Goal: Information Seeking & Learning: Find specific fact

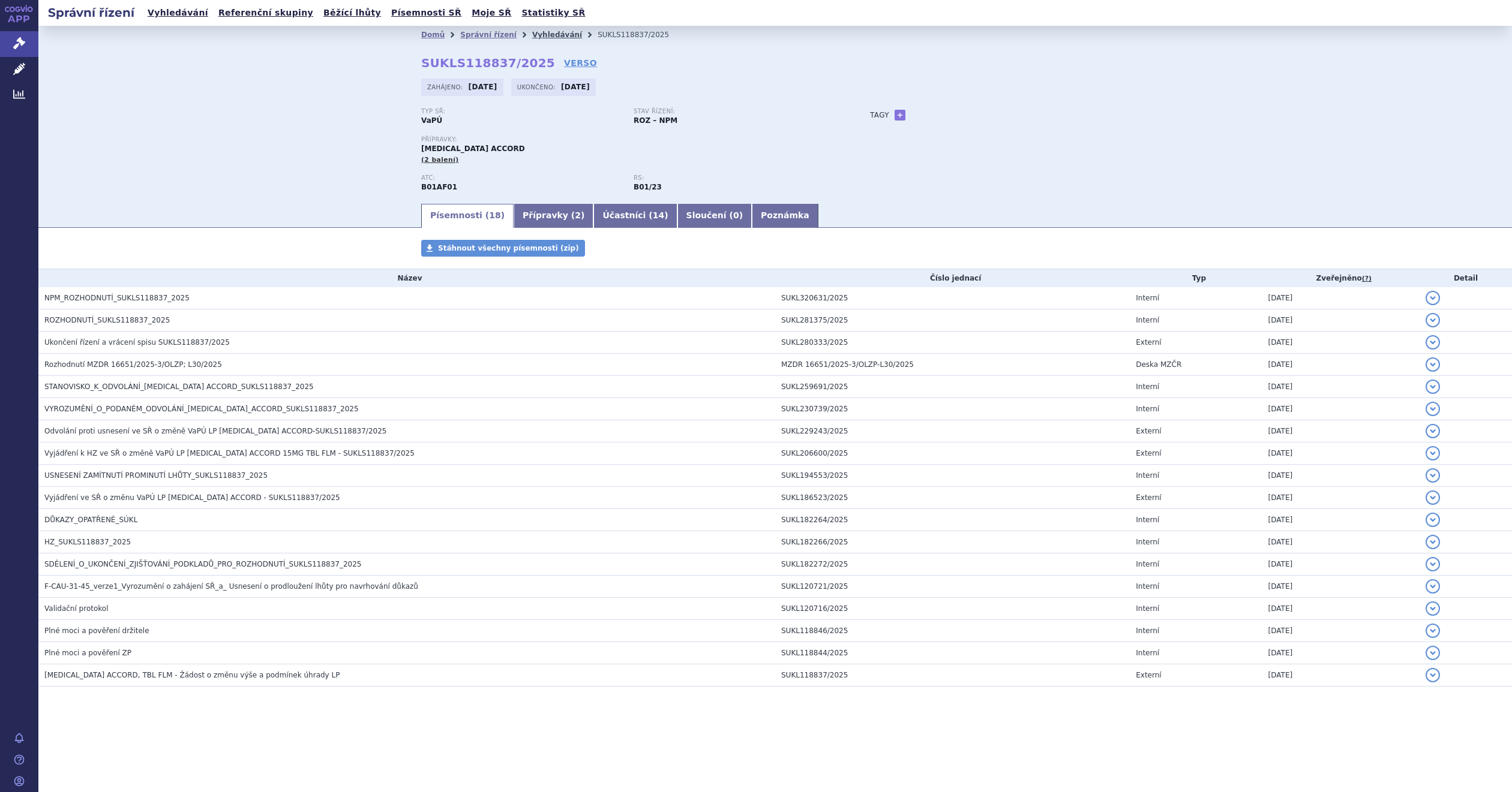
click at [543, 36] on link "Vyhledávání" at bounding box center [557, 34] width 50 height 9
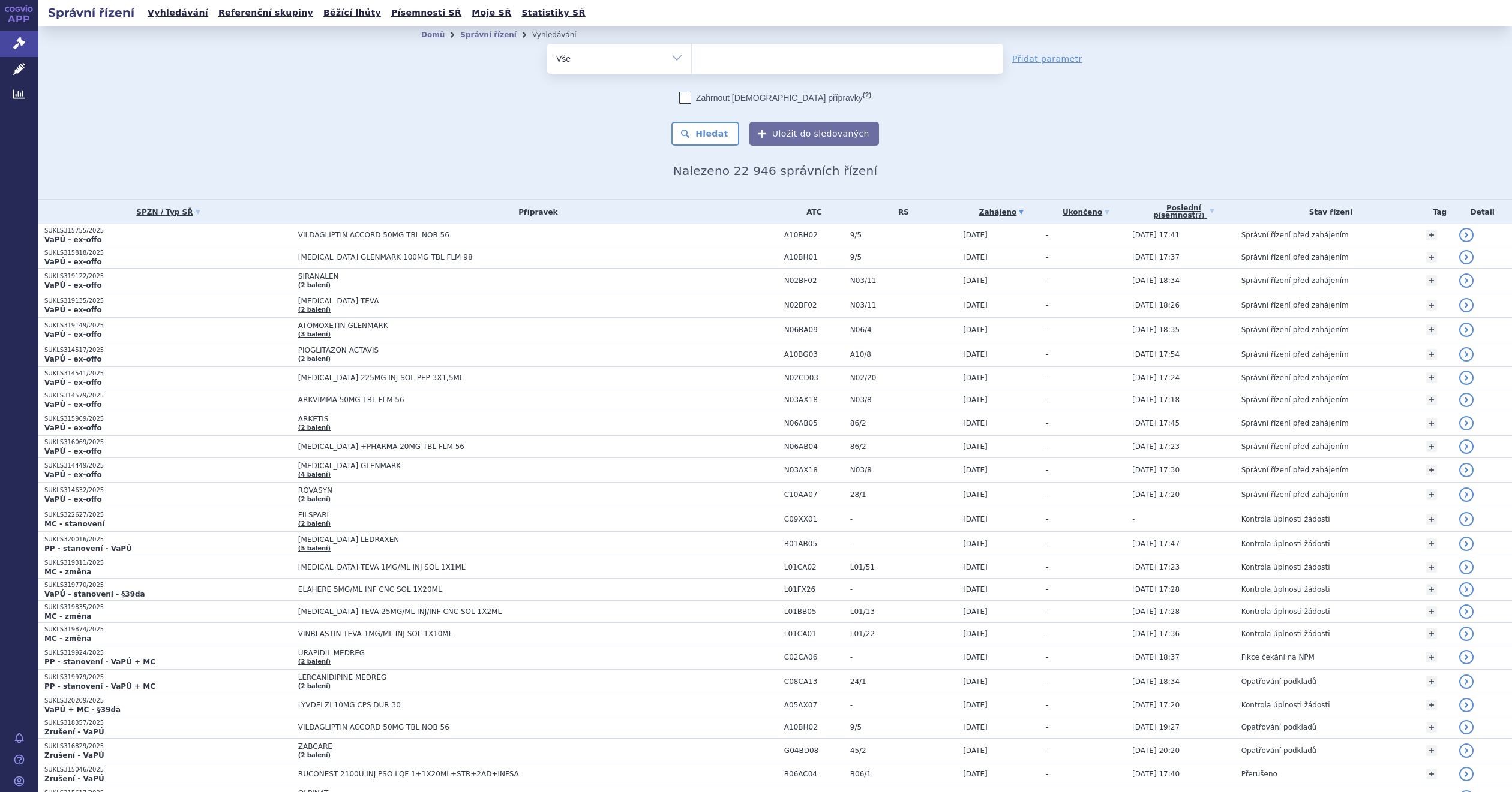
click at [749, 53] on ul at bounding box center [847, 56] width 311 height 25
click at [692, 53] on select at bounding box center [691, 57] width 1 height 30
type input "la"
type input "lac"
type input "laco"
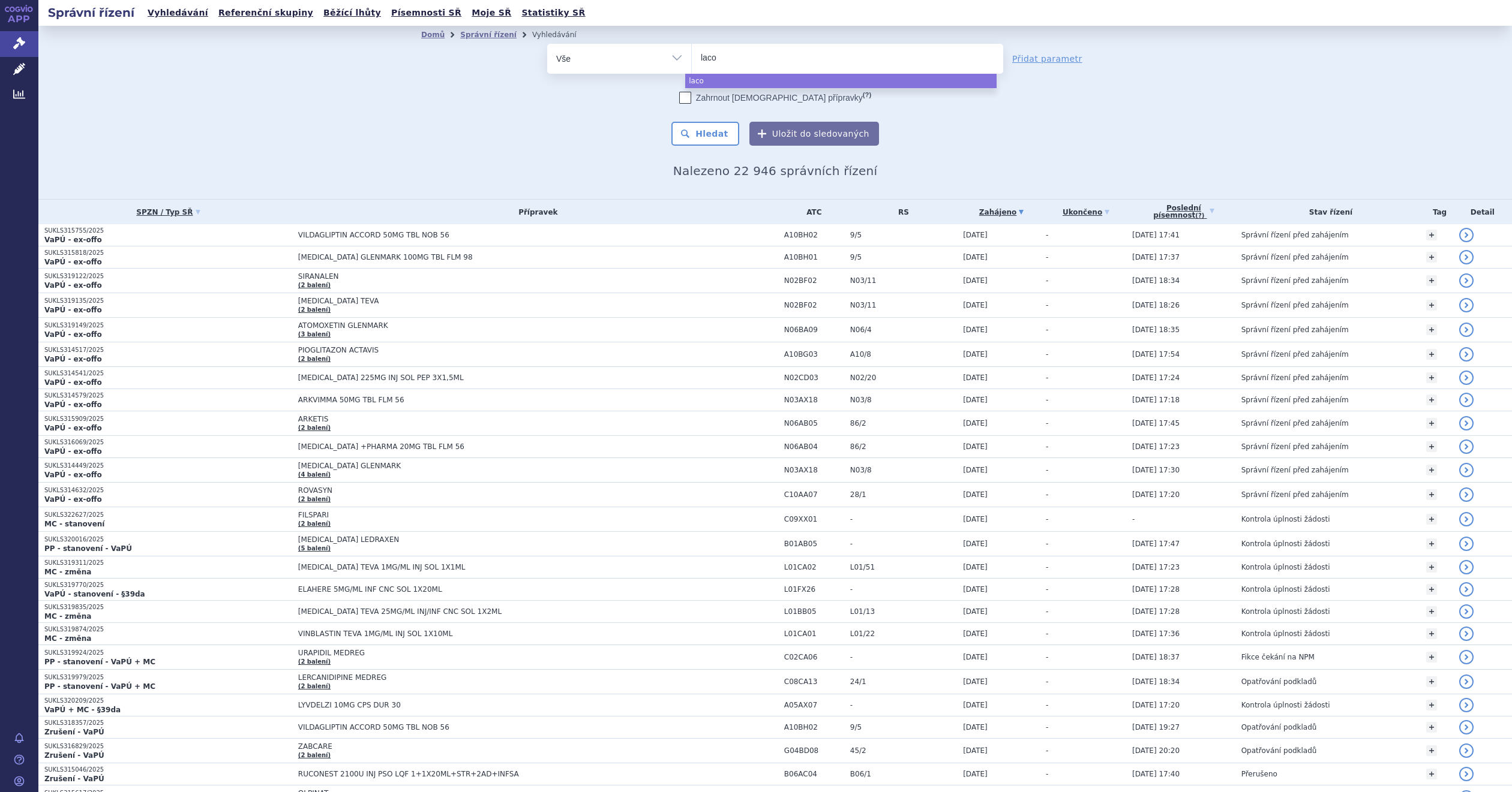
type input "lacoa"
type input "lacoam"
type input "lacoami"
type input "lacoamid"
type input "lacoamide"
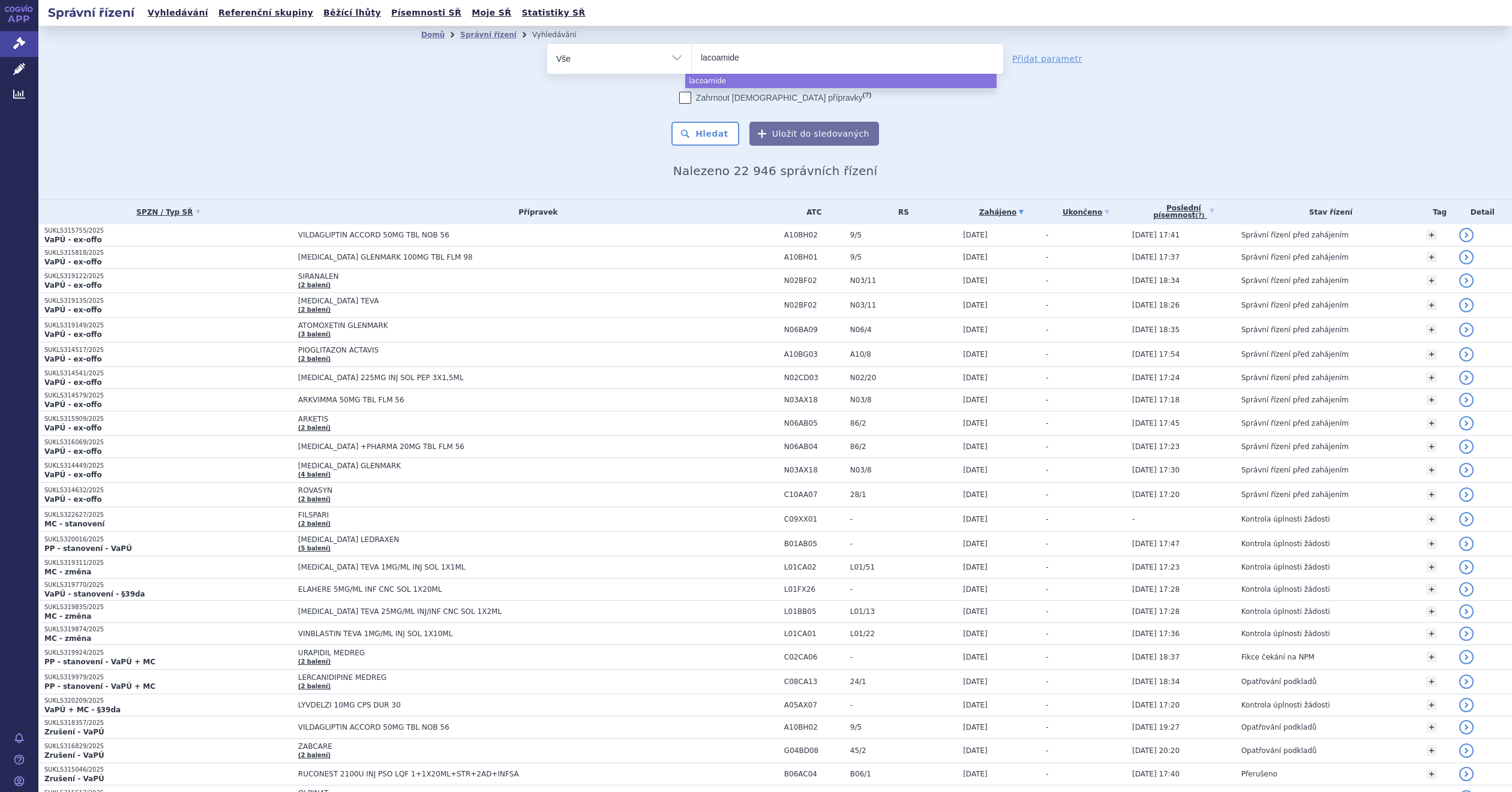
type input "lacoamide"
type input "lacoamide gl"
type input "lacoamide glen"
type input "lacoamide glenm"
type input "lacoamide glenmar"
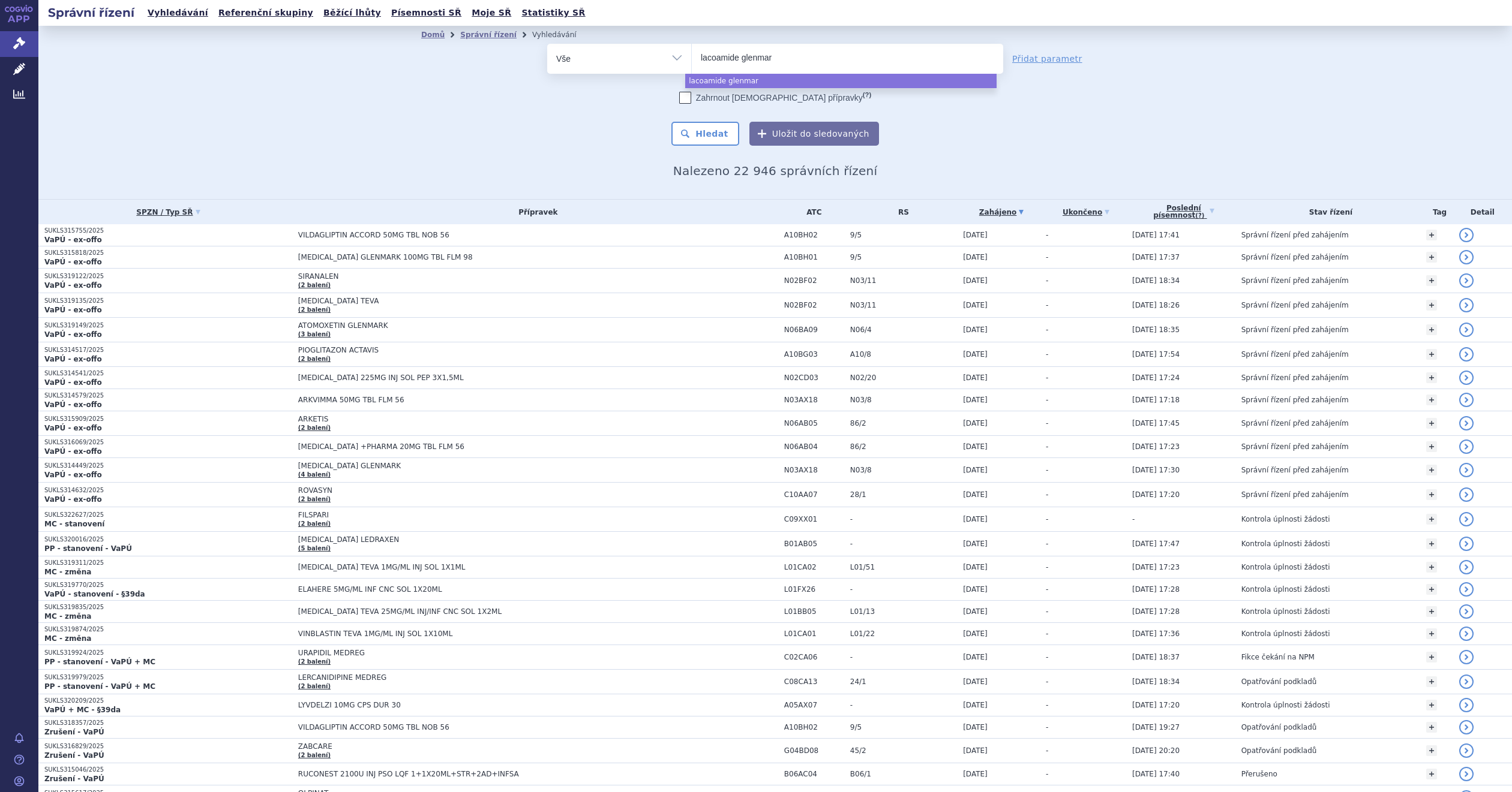
type input "lacoamide glenmark"
select select "lacoamide glenmark"
click at [686, 132] on button "Hledat" at bounding box center [705, 133] width 68 height 24
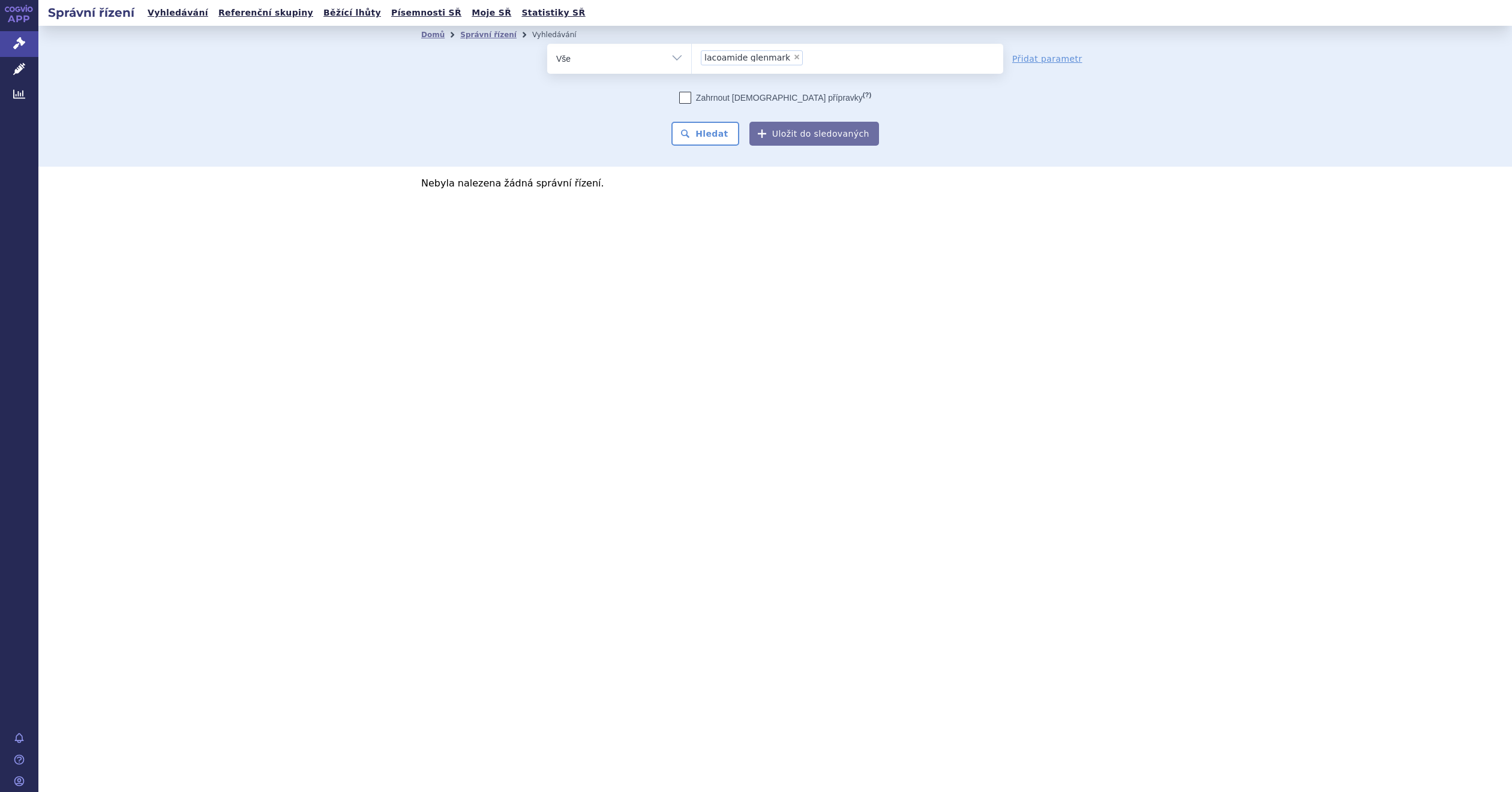
click at [793, 57] on span "×" at bounding box center [797, 57] width 8 height 8
click at [692, 57] on select "lacoamide glenmark" at bounding box center [691, 57] width 1 height 30
select select
type input "la"
type input "lac"
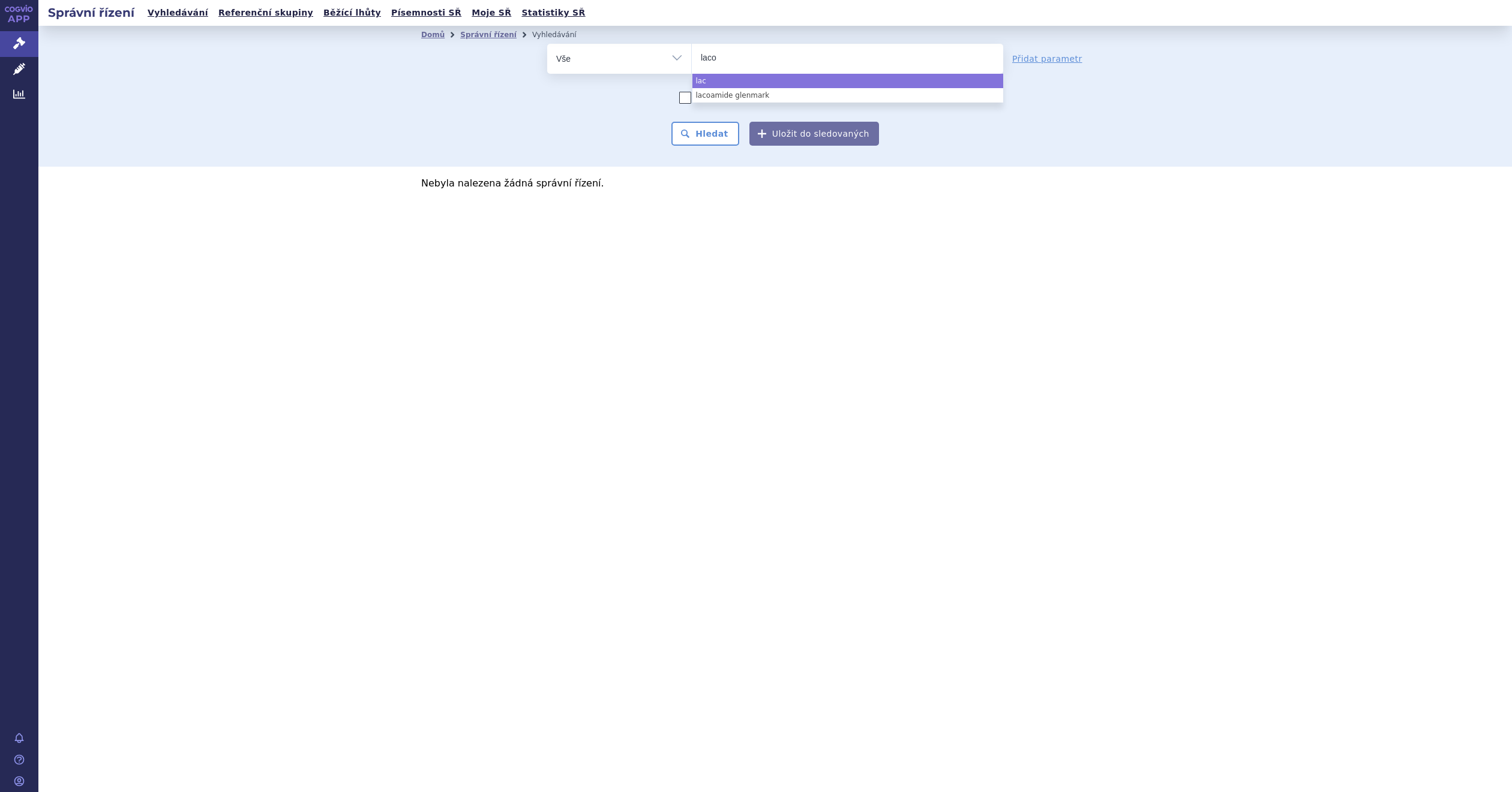
type input "lacos"
type input "lacosa"
type input "lacosami"
type input "lacosamid"
type input "lacosamide"
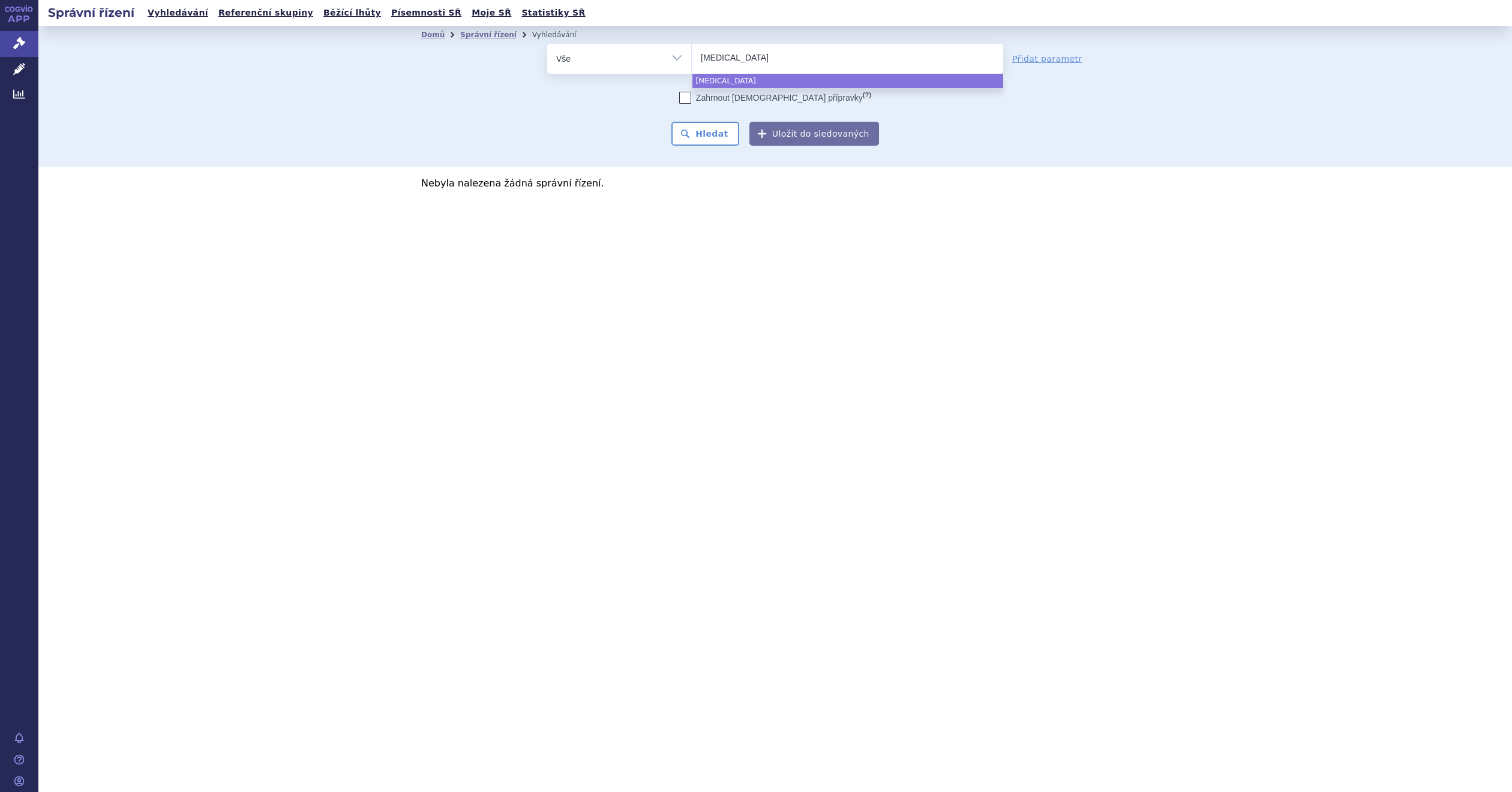
type input "lacosamide g"
type input "lacosamide gle"
type input "lacosamide glen"
type input "lacosamide glenma"
type input "lacosamide glenmark"
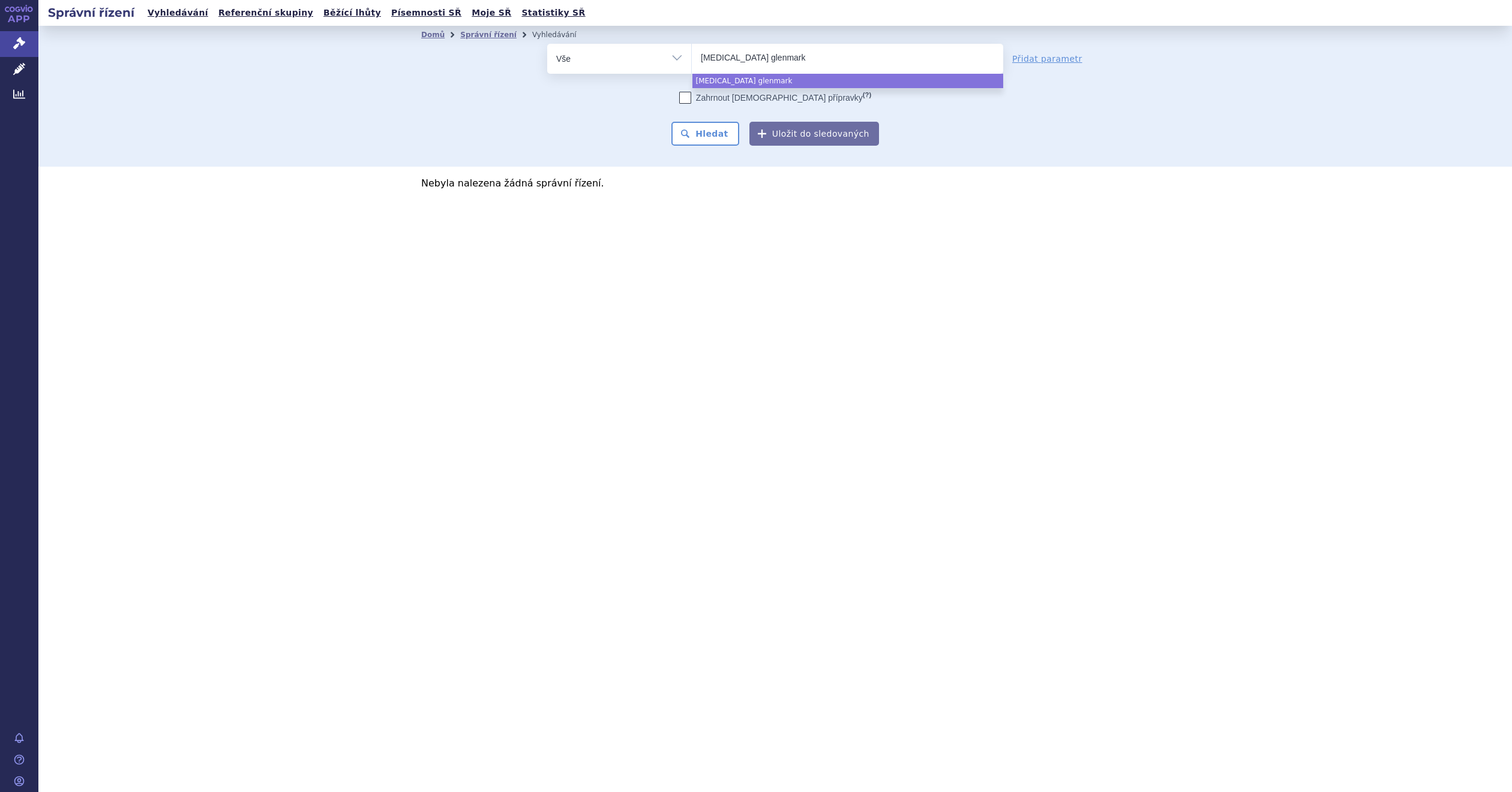
select select "lacosamide glenmark"
click at [698, 125] on button "Hledat" at bounding box center [705, 133] width 68 height 24
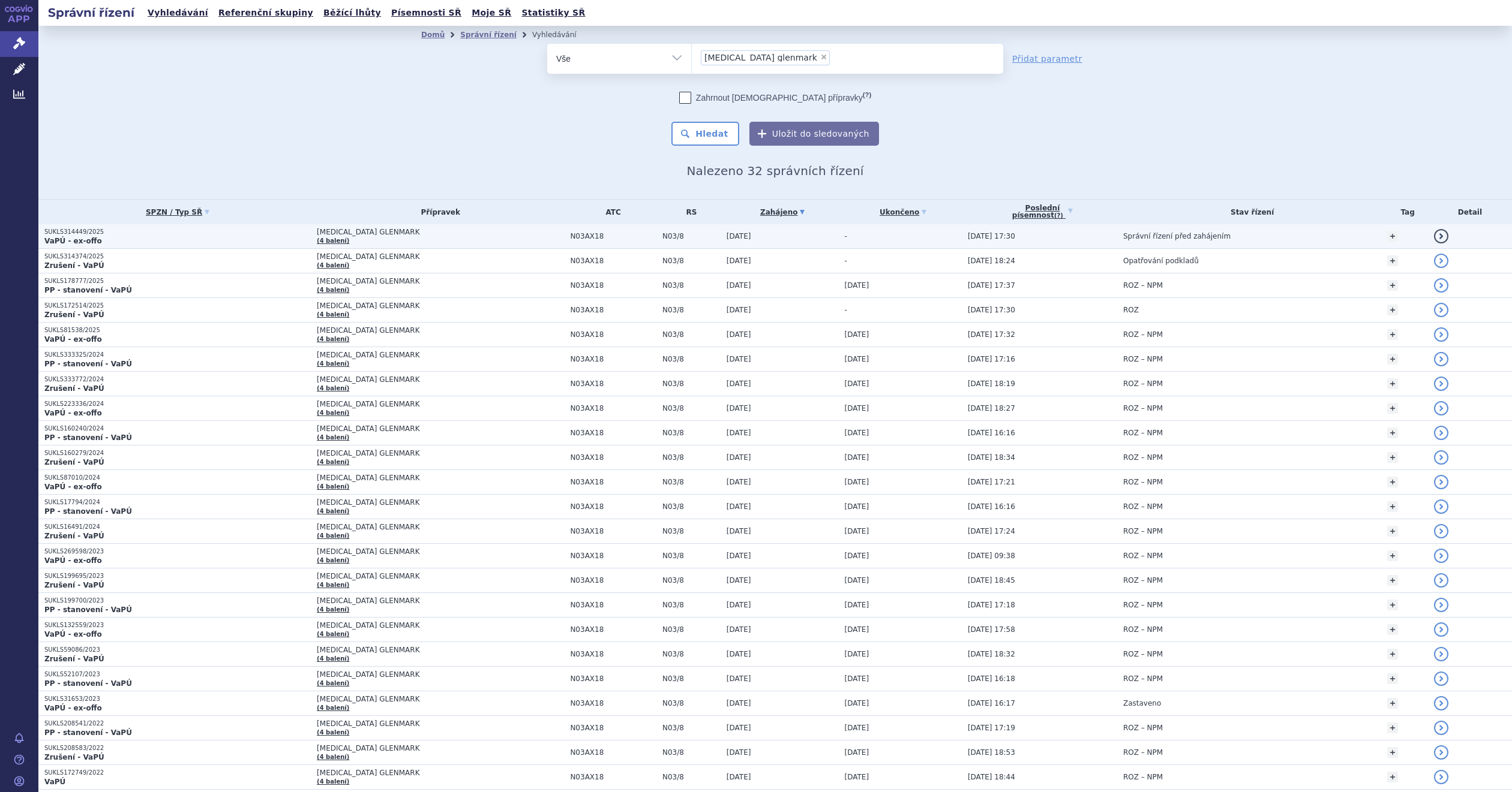
click at [485, 234] on span "[MEDICAL_DATA] GLENMARK" at bounding box center [441, 232] width 248 height 9
